Goal: Check status: Check status

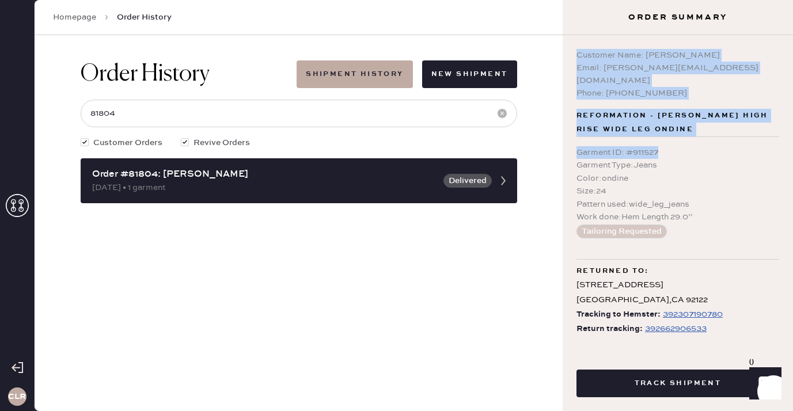
click at [14, 202] on icon at bounding box center [17, 205] width 23 height 23
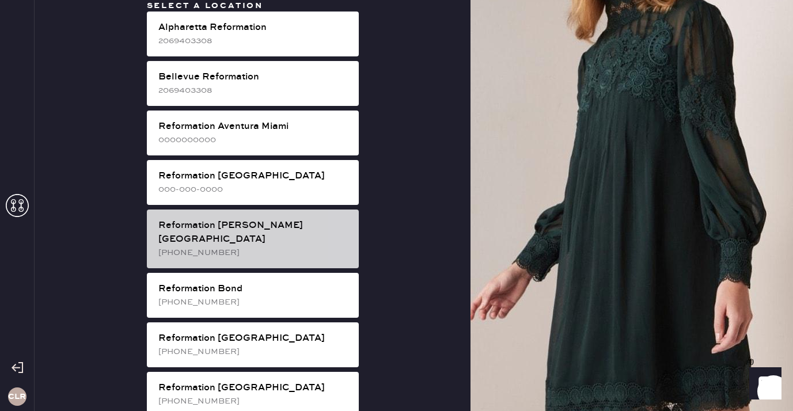
scroll to position [66, 0]
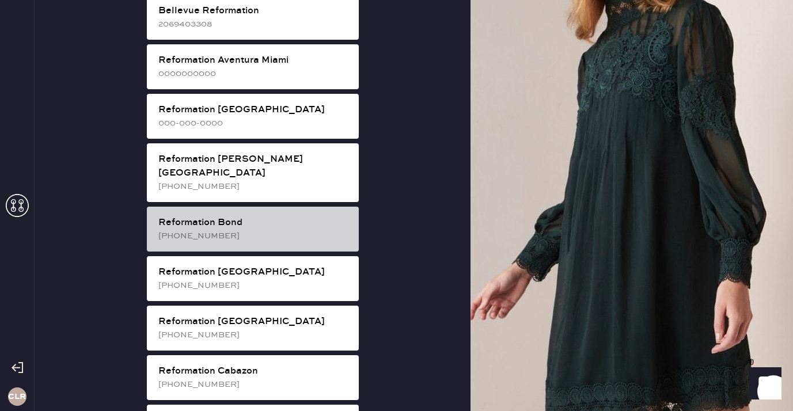
click at [266, 216] on div "Reformation Bond" at bounding box center [253, 223] width 191 height 14
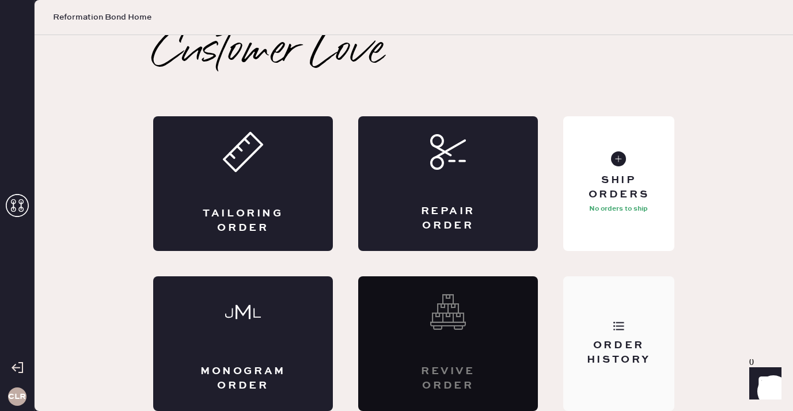
click at [621, 307] on div "Order History" at bounding box center [619, 344] width 111 height 135
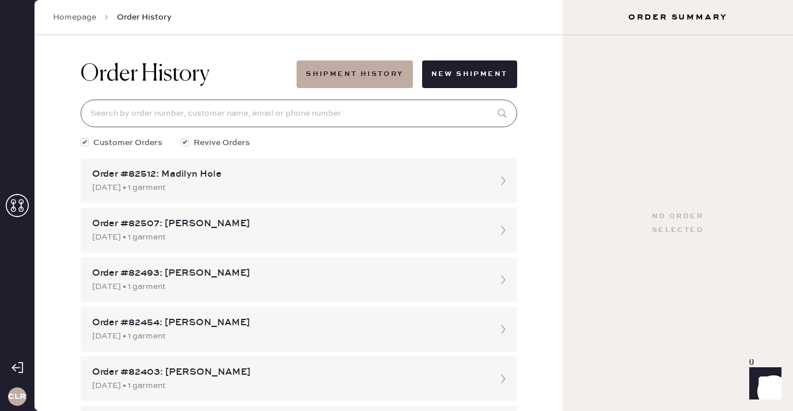
click at [353, 119] on input at bounding box center [299, 114] width 437 height 28
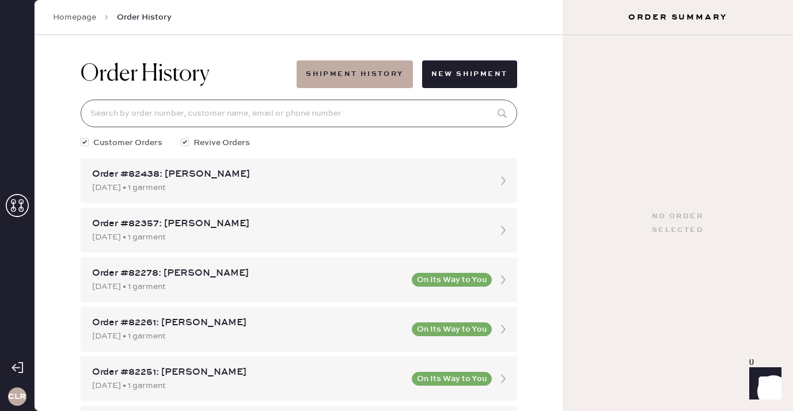
paste input "81510"
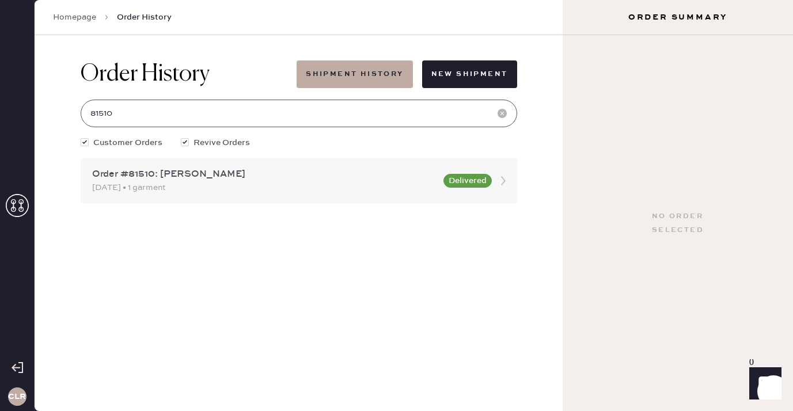
type input "81510"
click at [176, 176] on div "Order #81510: [PERSON_NAME]" at bounding box center [264, 175] width 345 height 14
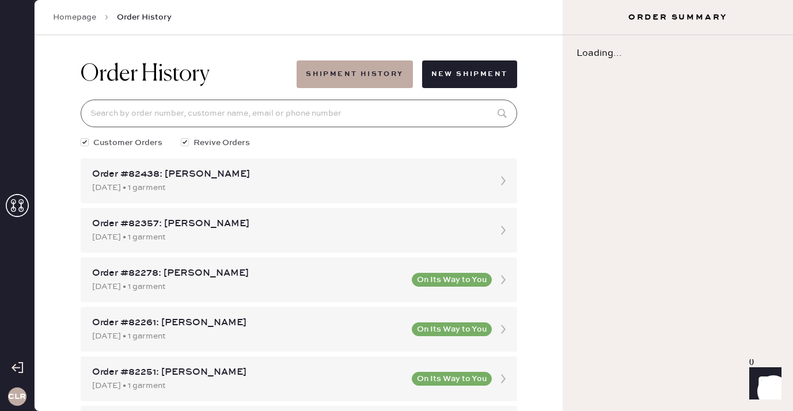
click at [191, 112] on input at bounding box center [299, 114] width 437 height 28
paste input "81510"
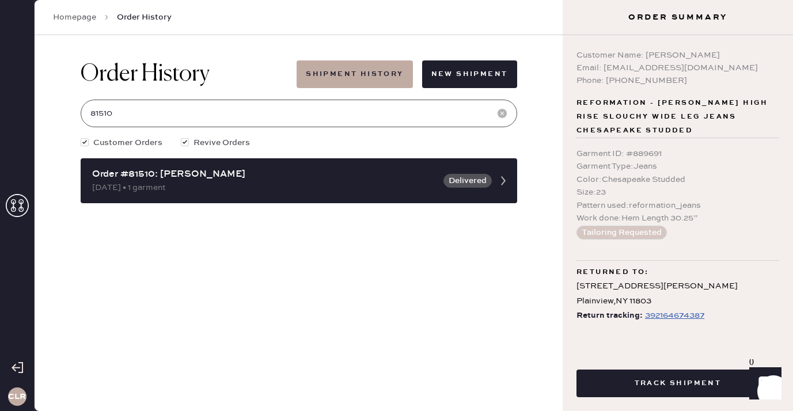
type input "81510"
